Goal: Navigation & Orientation: Find specific page/section

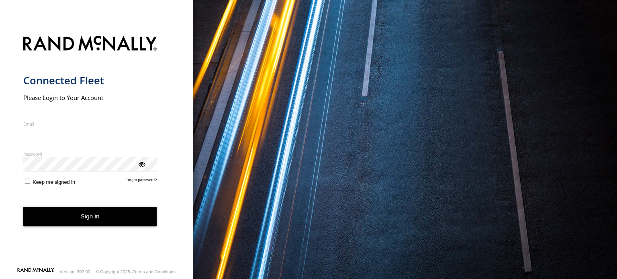
type input "**********"
click at [106, 225] on button "Sign in" at bounding box center [90, 217] width 134 height 20
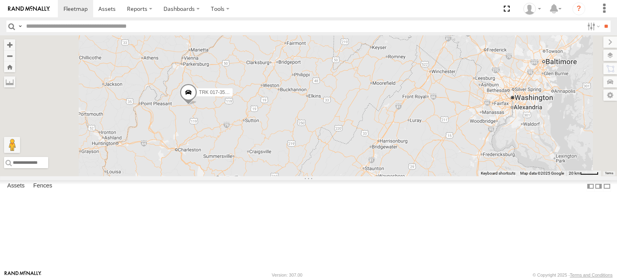
drag, startPoint x: 344, startPoint y: 204, endPoint x: 366, endPoint y: 119, distance: 87.3
click at [366, 119] on div "TRK 017-357660106500937 TRK 024-357660106501281 TRK027-357660106500275" at bounding box center [308, 105] width 617 height 141
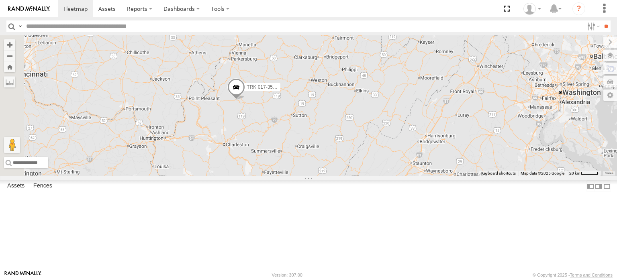
drag, startPoint x: 361, startPoint y: 170, endPoint x: 397, endPoint y: 186, distance: 38.8
click at [397, 176] on div "TRK 017-357660106500937 TRK 024-357660106501281 TRK027-357660106500275" at bounding box center [308, 105] width 617 height 141
